Goal: Task Accomplishment & Management: Manage account settings

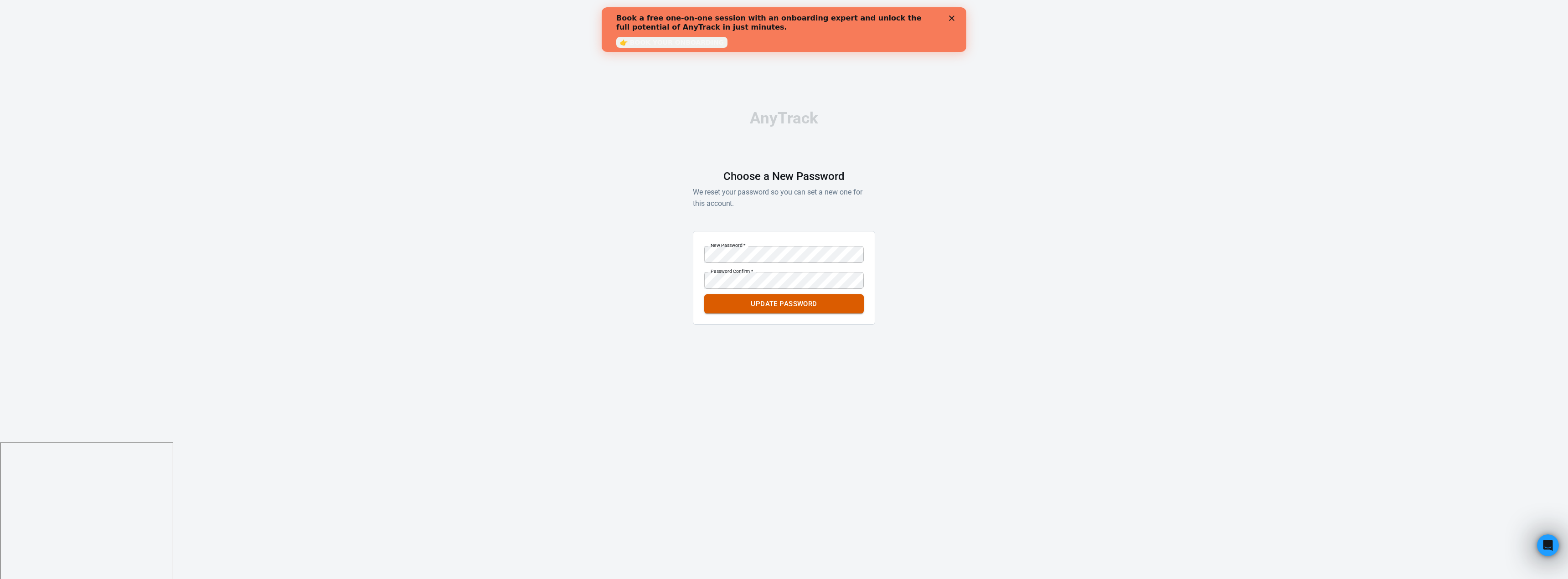
click at [778, 303] on button "Update Password" at bounding box center [784, 303] width 159 height 19
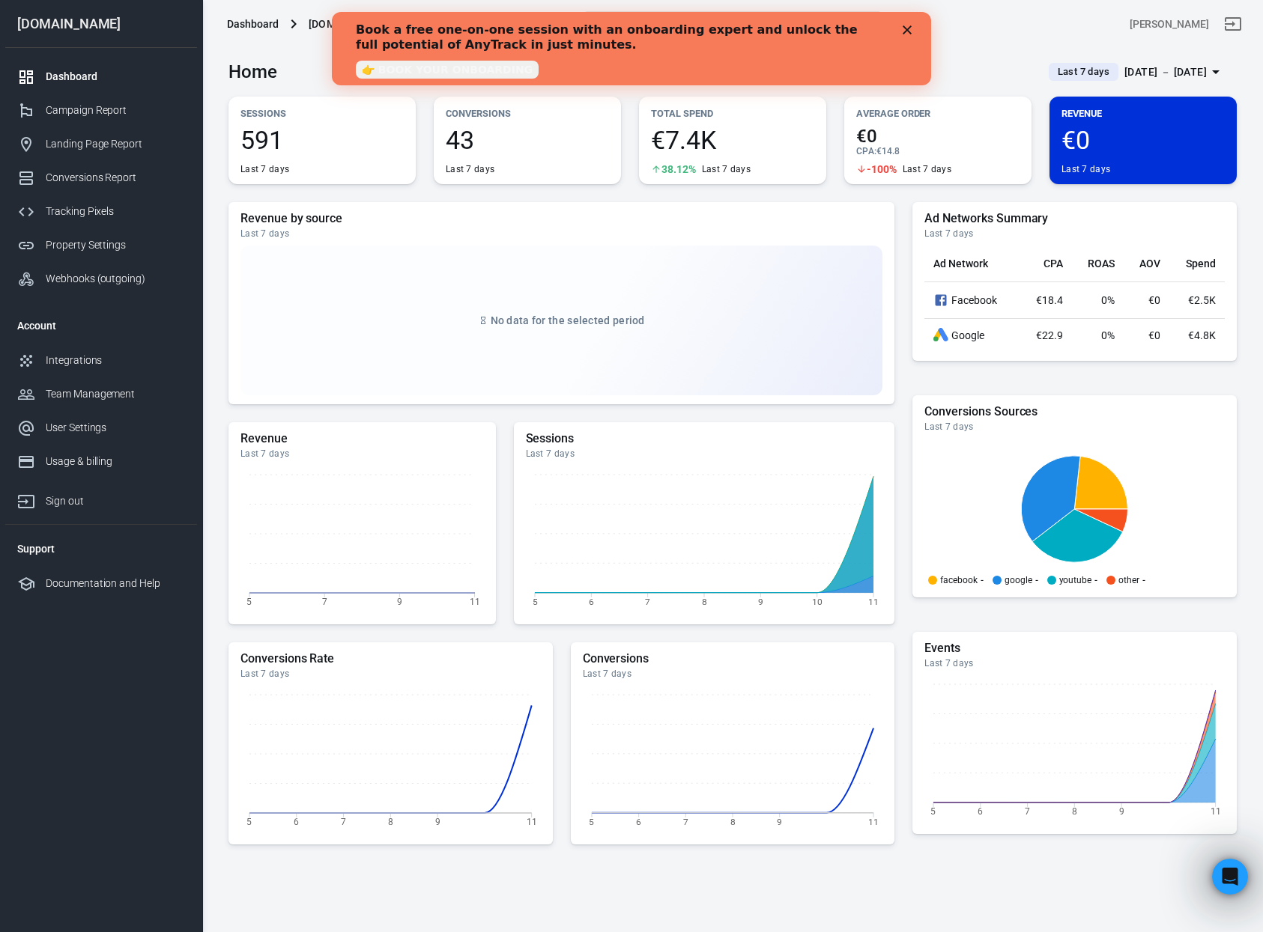
click at [909, 27] on polygon "Close" at bounding box center [906, 29] width 9 height 9
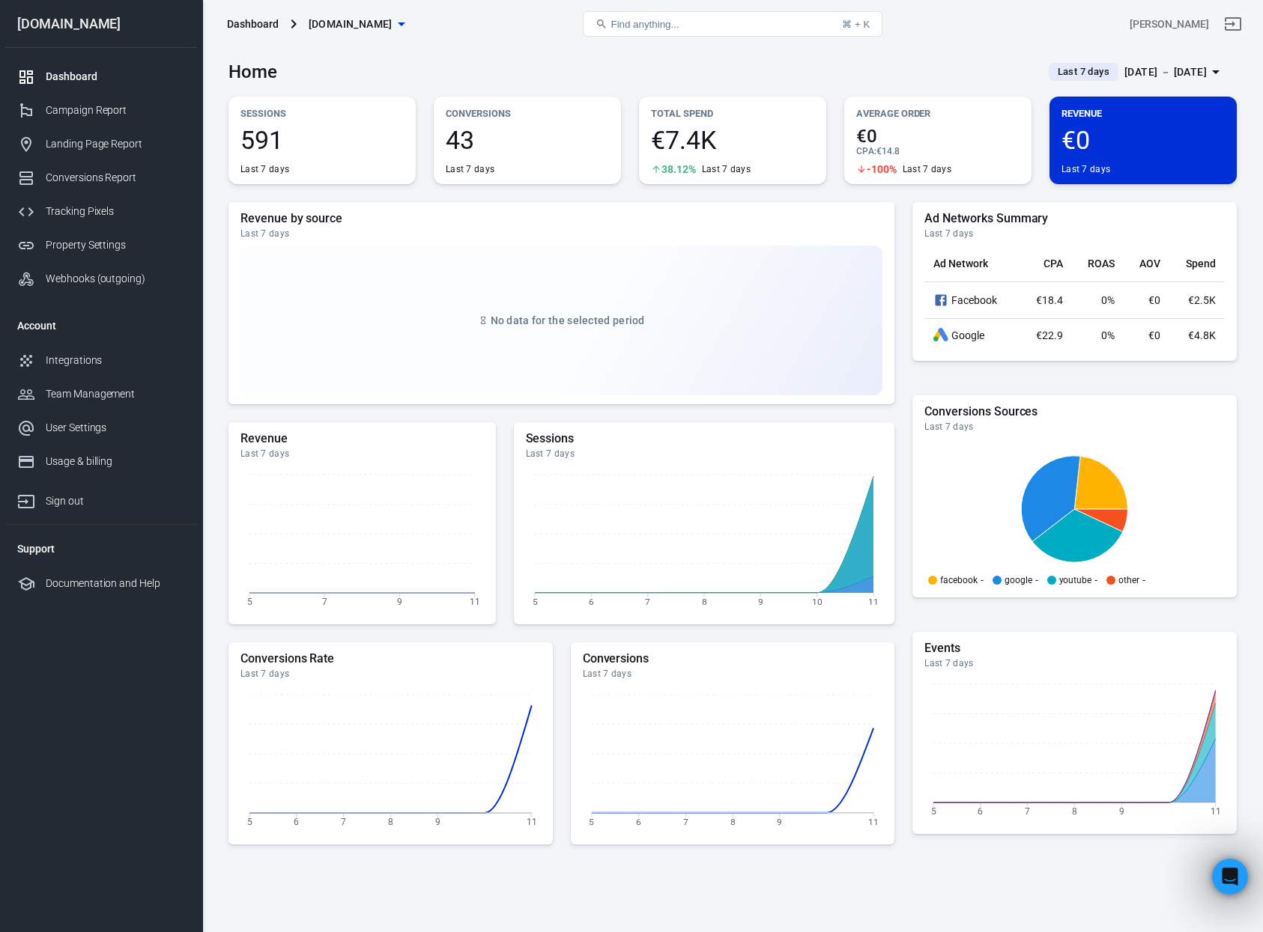
click at [278, 136] on span "591" at bounding box center [321, 139] width 163 height 25
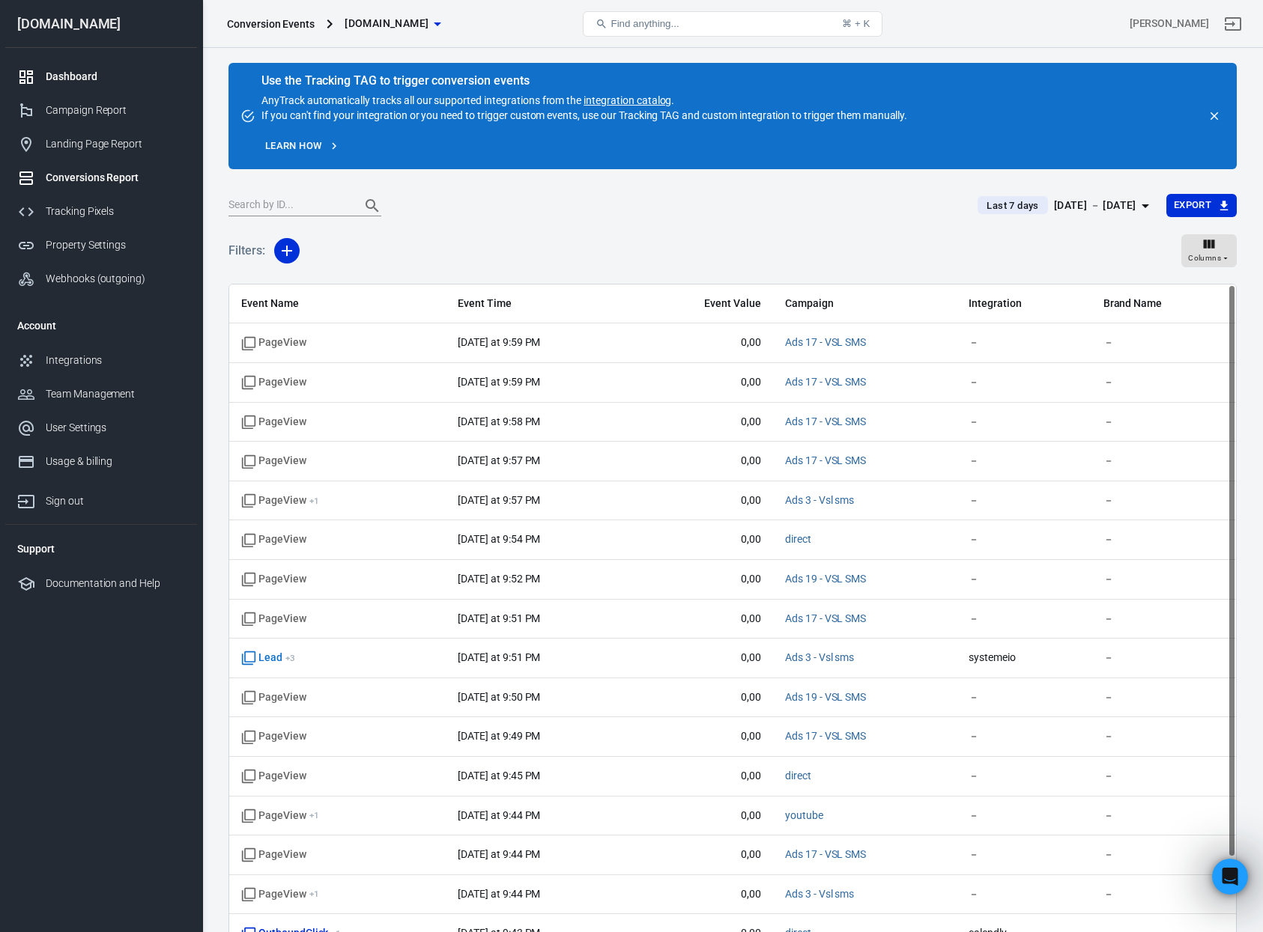
click at [159, 80] on div "Dashboard" at bounding box center [115, 77] width 139 height 16
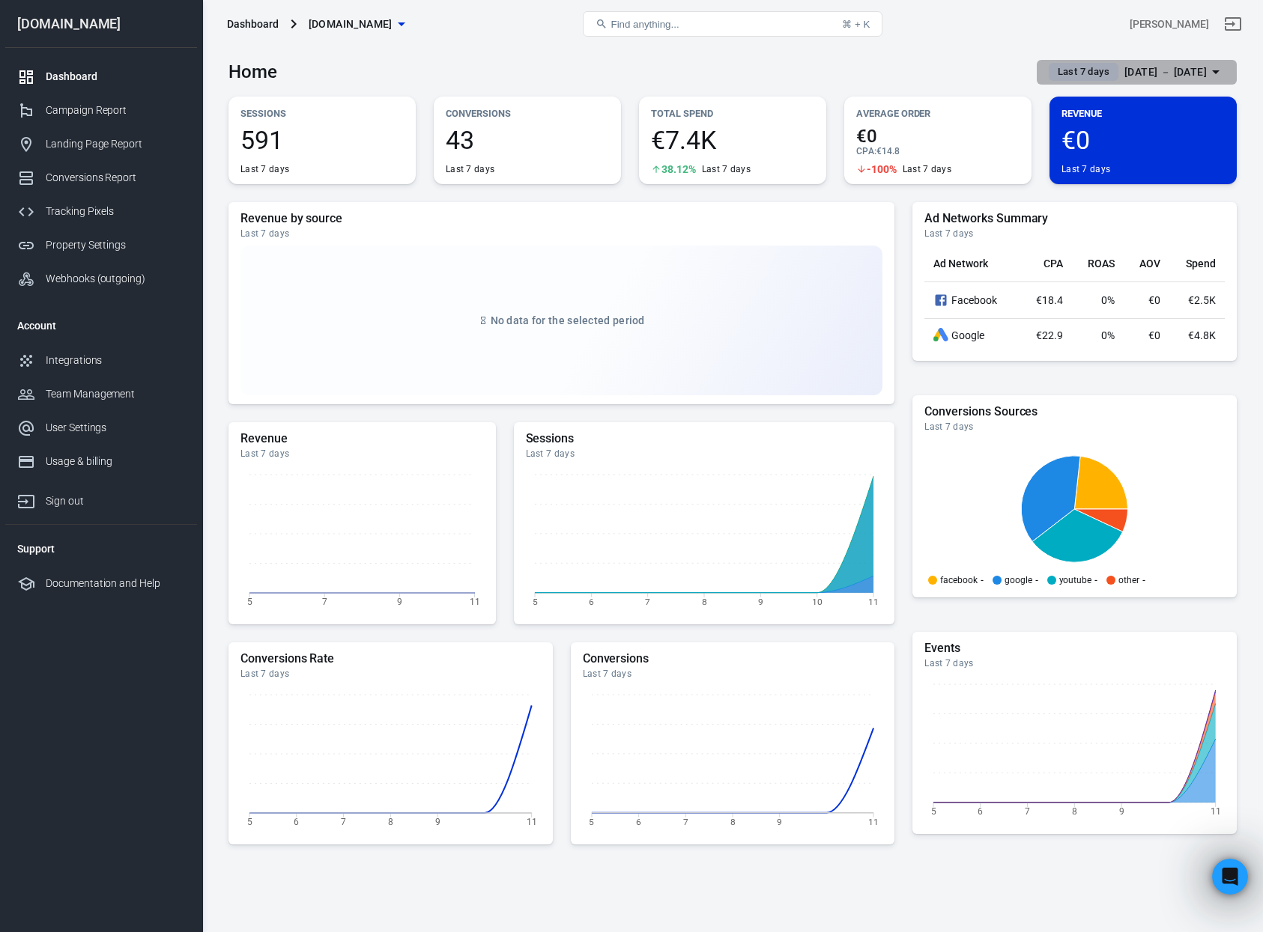
click at [1182, 64] on div "[DATE] － [DATE]" at bounding box center [1165, 72] width 82 height 19
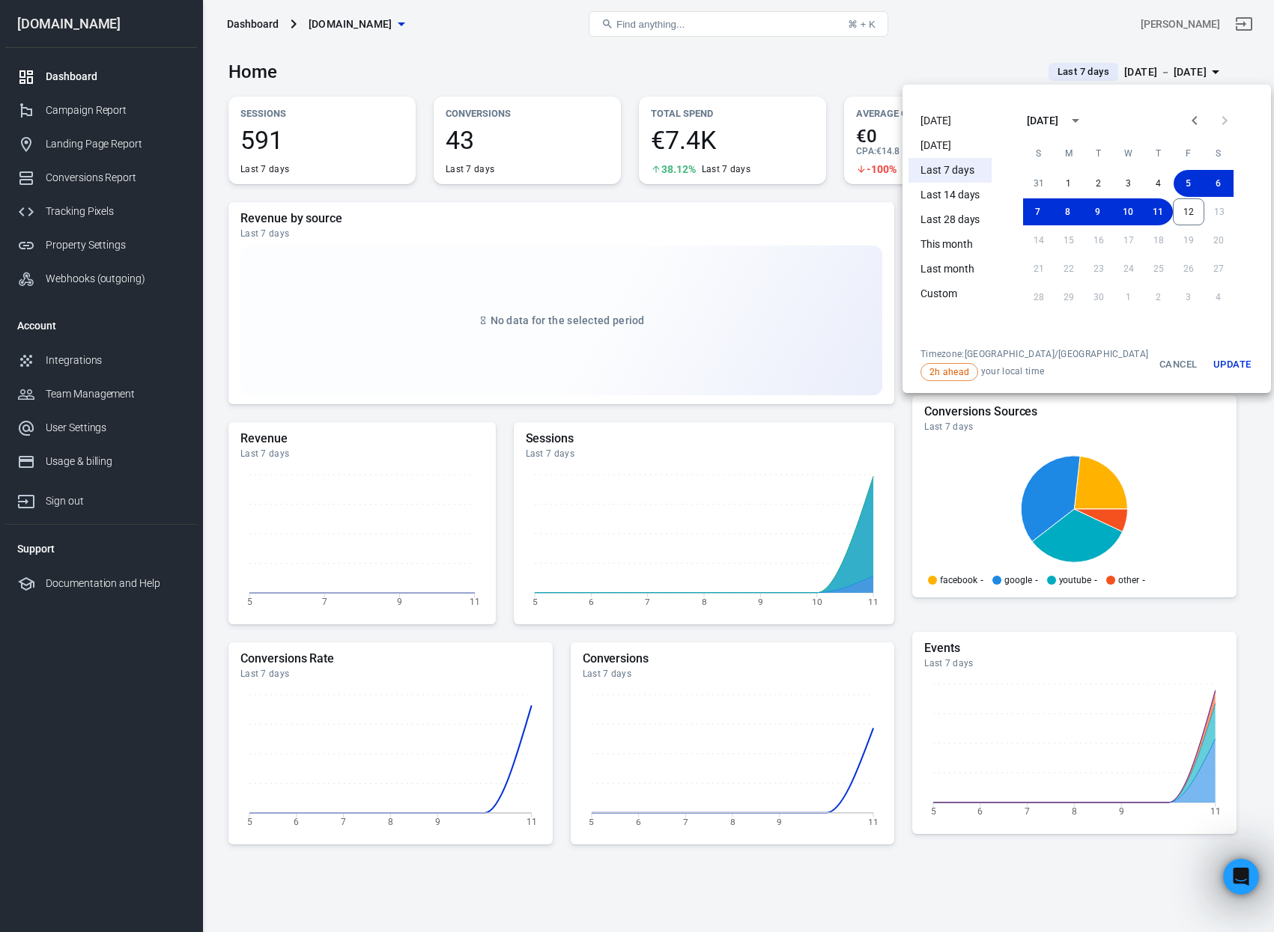
click at [958, 127] on li "Today" at bounding box center [949, 121] width 83 height 25
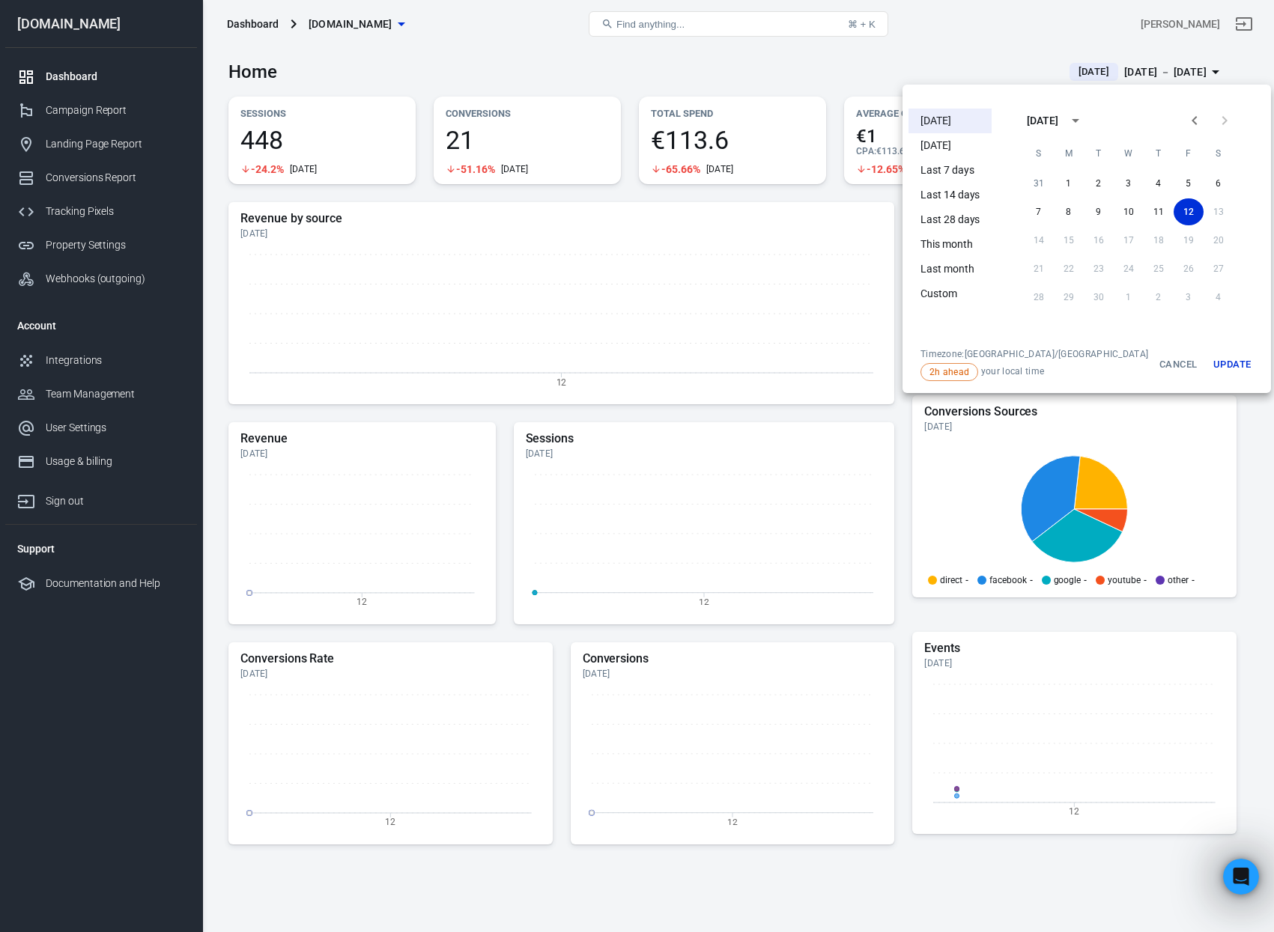
click at [903, 46] on div at bounding box center [637, 466] width 1274 height 932
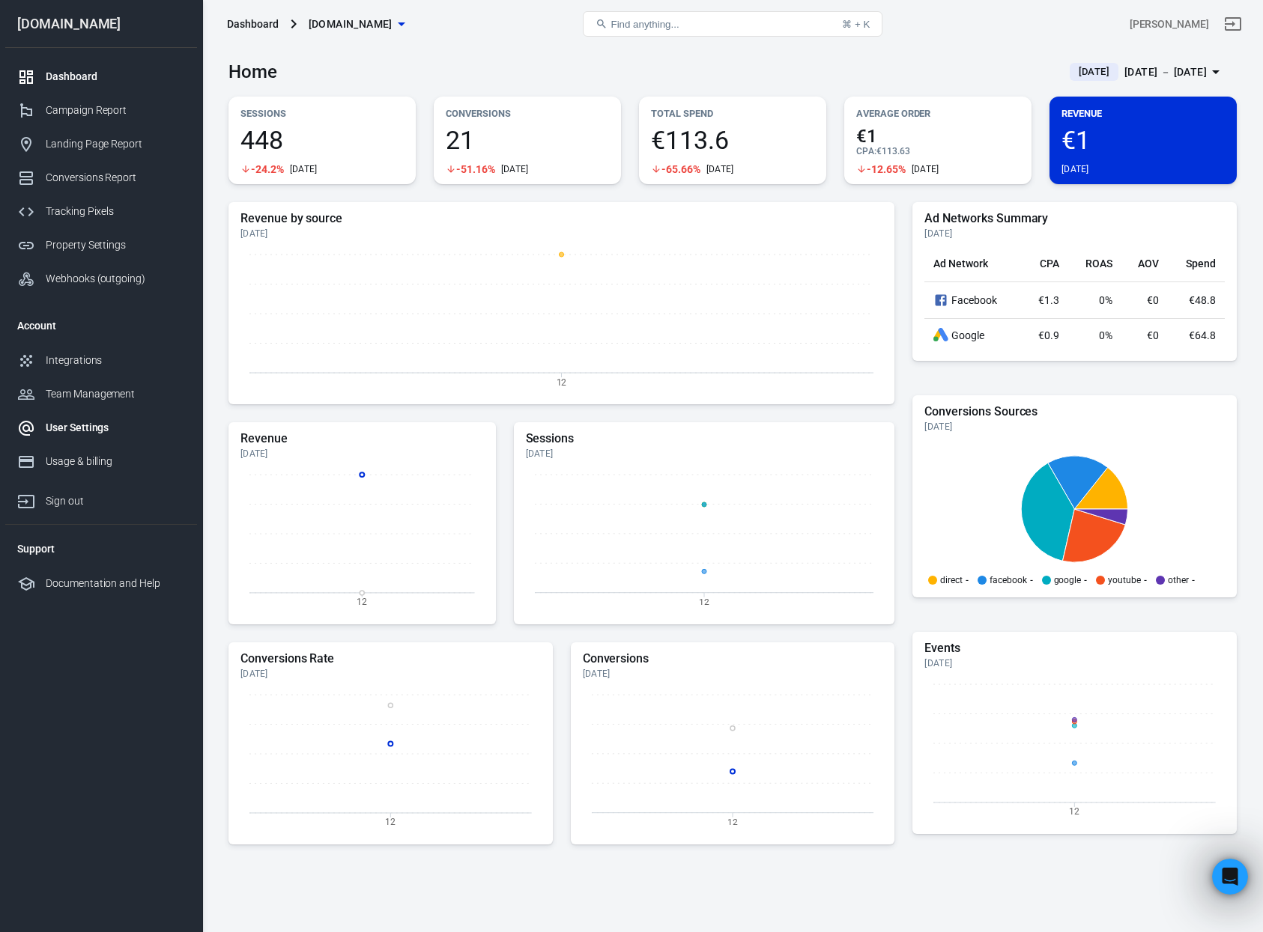
click at [139, 427] on div "User Settings" at bounding box center [115, 428] width 139 height 16
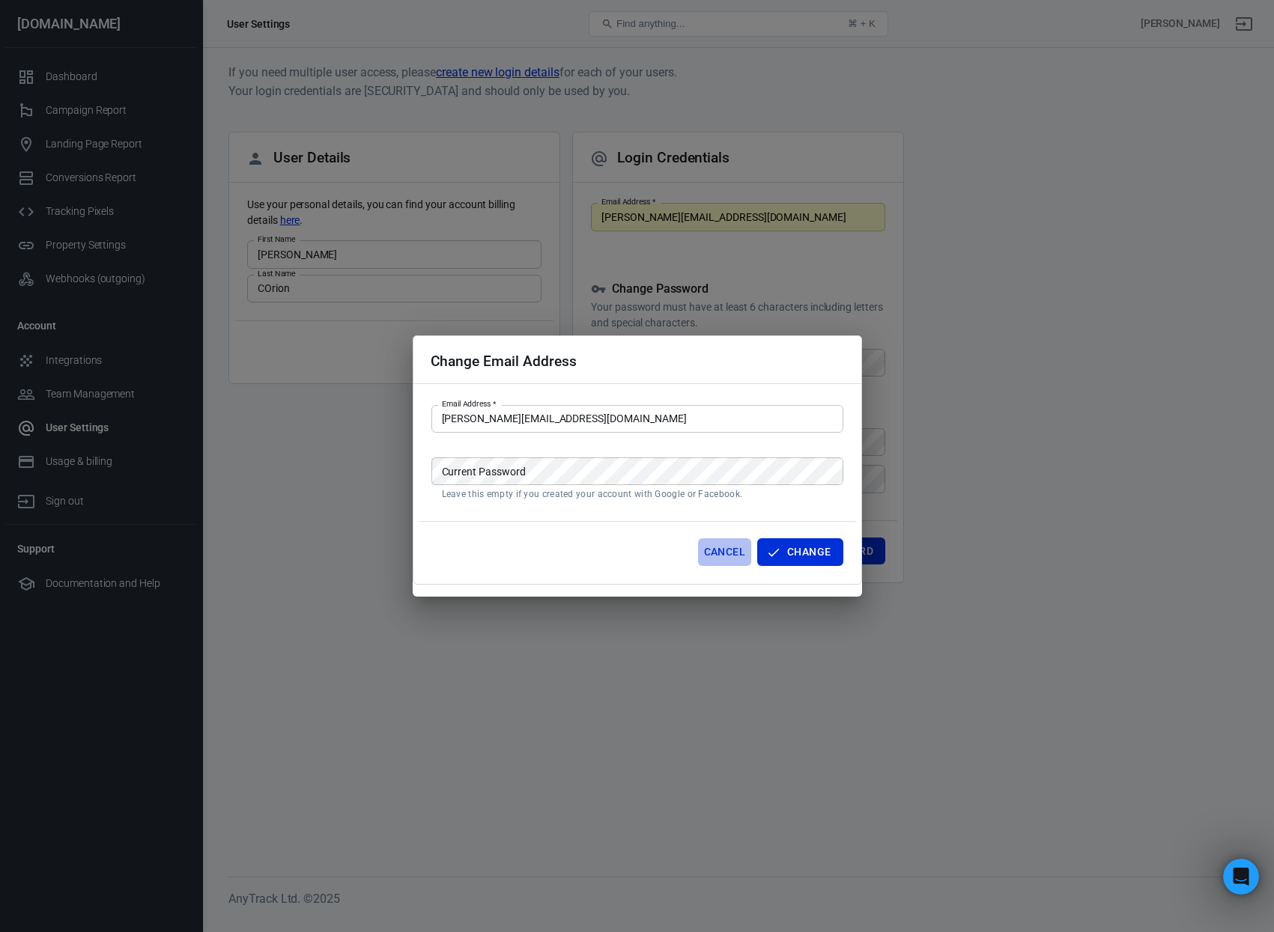
click at [730, 549] on button "Cancel" at bounding box center [724, 552] width 53 height 28
click at [741, 547] on button "Cancel" at bounding box center [724, 552] width 53 height 28
drag, startPoint x: 729, startPoint y: 554, endPoint x: 291, endPoint y: 401, distance: 464.2
click at [728, 554] on button "Cancel" at bounding box center [724, 552] width 53 height 28
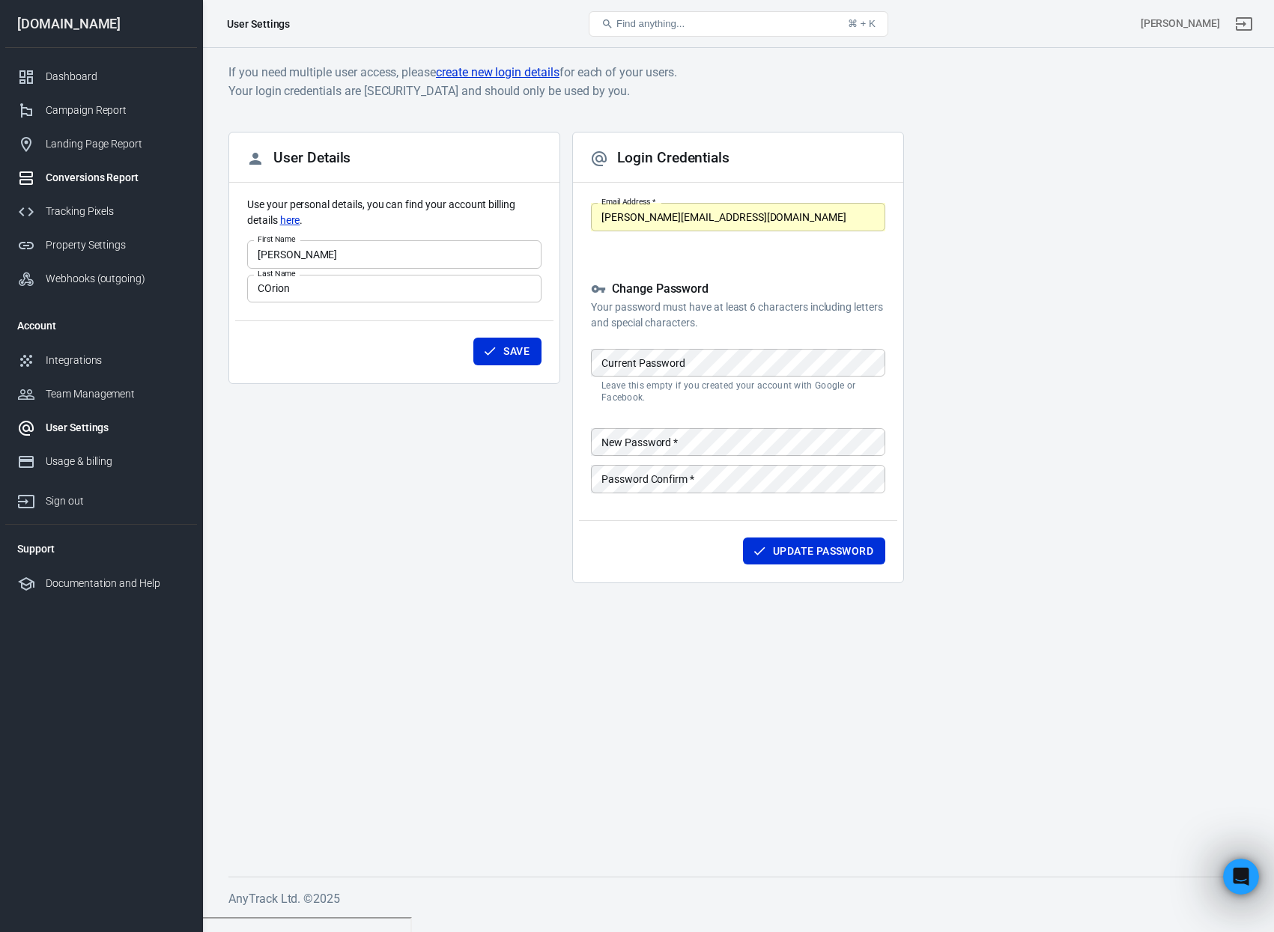
click at [43, 171] on div at bounding box center [31, 178] width 28 height 18
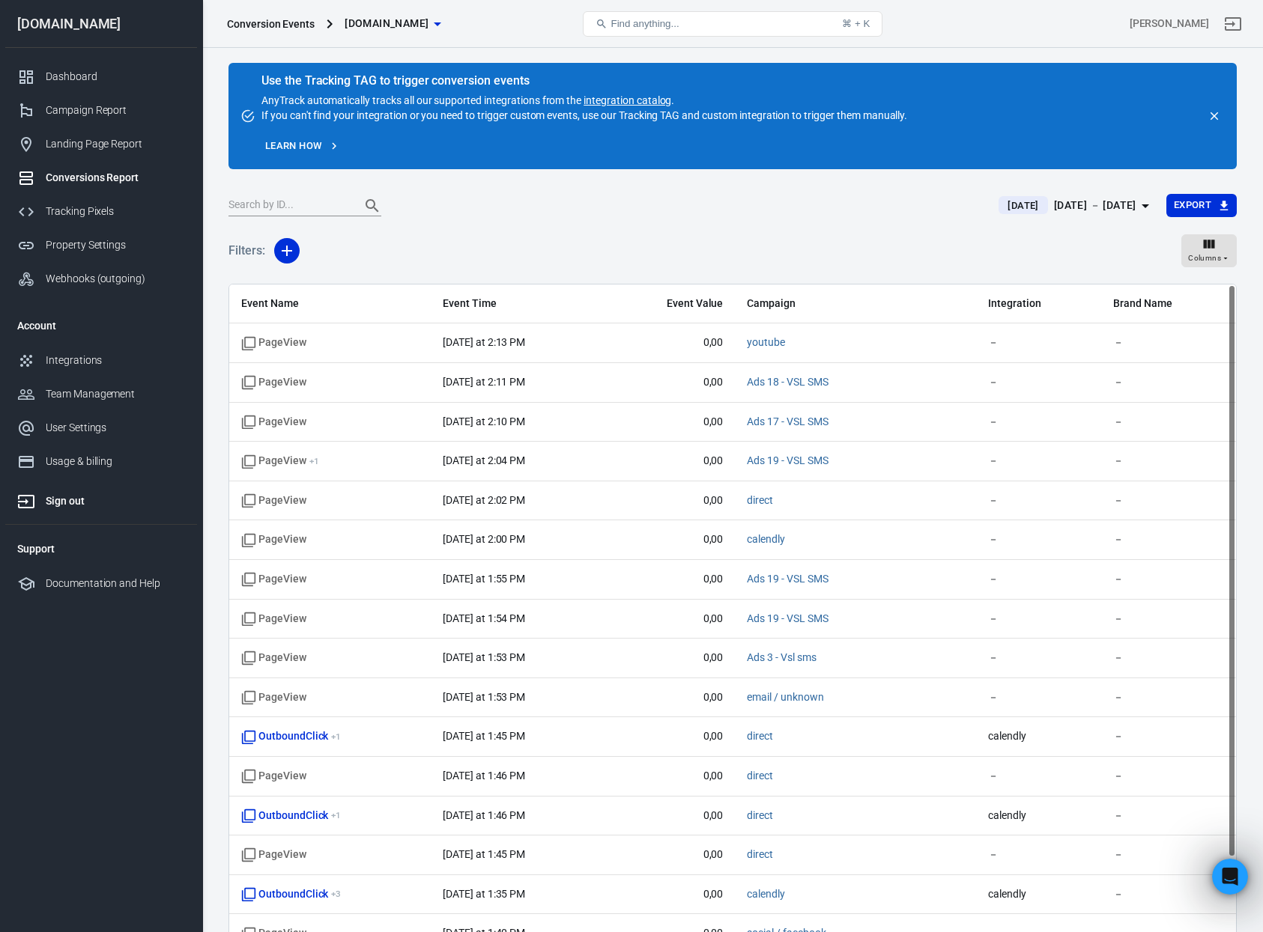
click at [47, 501] on div "Sign out" at bounding box center [115, 501] width 139 height 16
